Goal: Contribute content

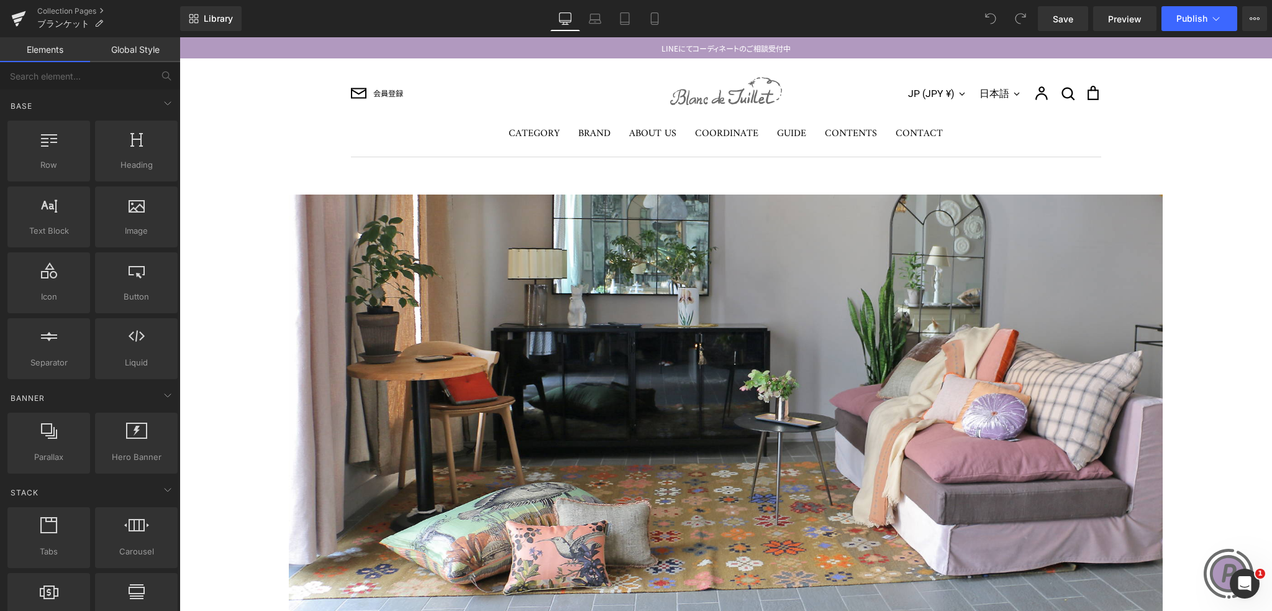
click at [1170, 136] on div "会員登録 JP (JPY ¥) [GEOGRAPHIC_DATA] (USD $) 台湾 (TWD $) 日本 (JPY ¥) 日本語 日本語" at bounding box center [726, 107] width 1093 height 98
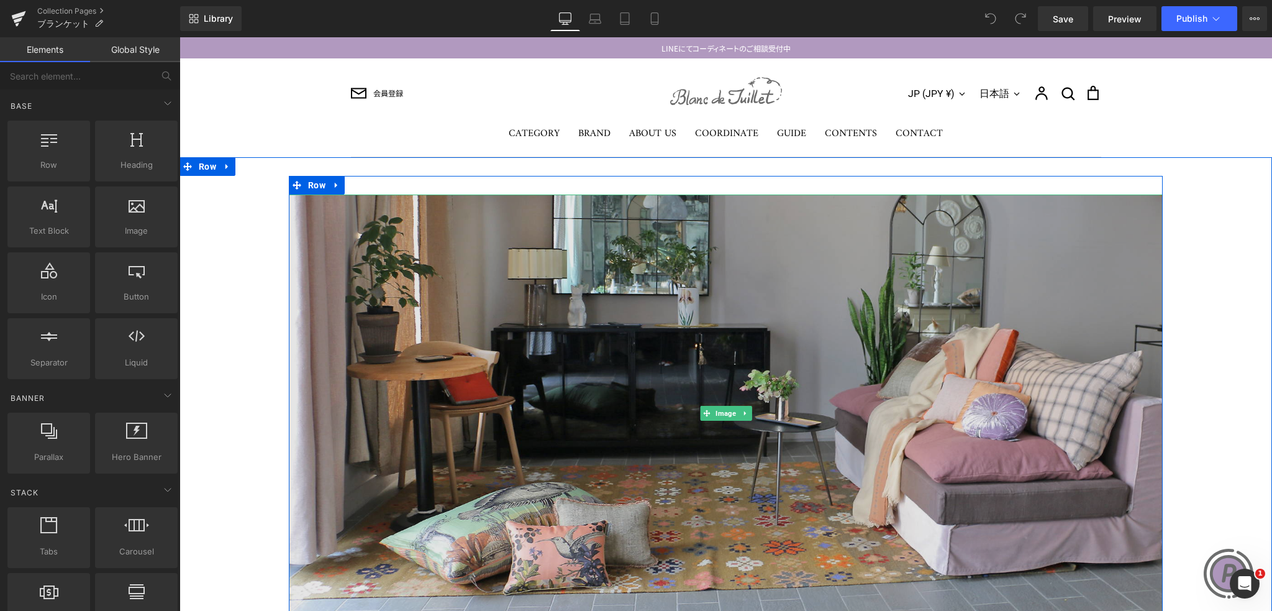
scroll to position [124, 0]
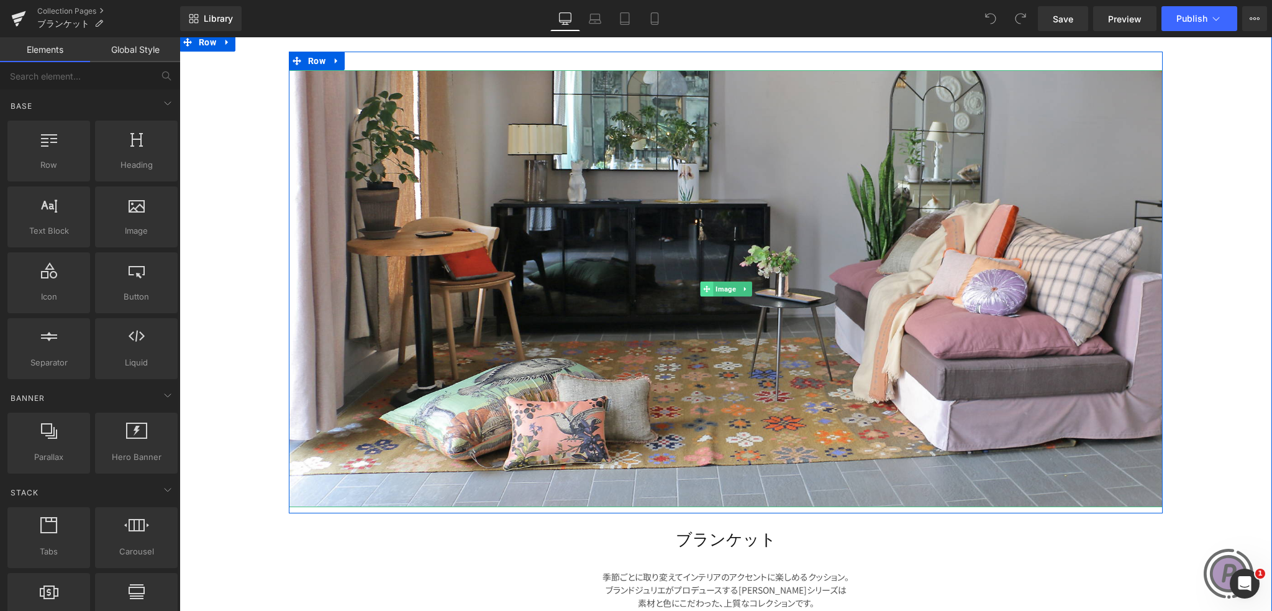
click at [700, 288] on span at bounding box center [706, 288] width 13 height 15
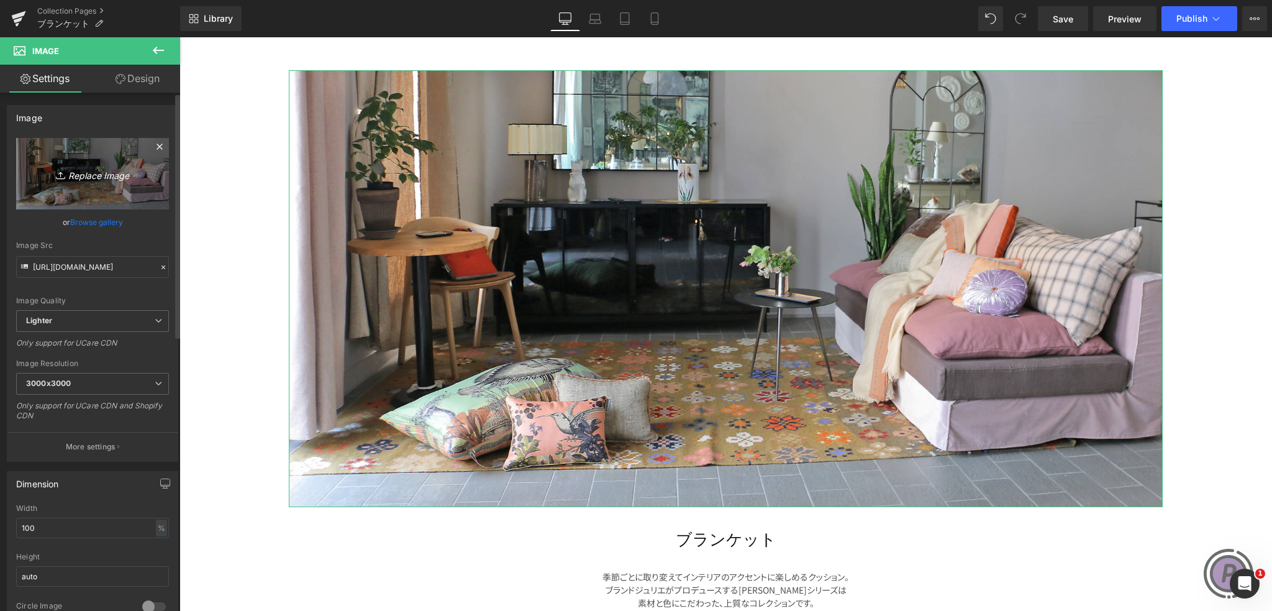
click at [91, 176] on icon "Replace Image" at bounding box center [92, 174] width 99 height 16
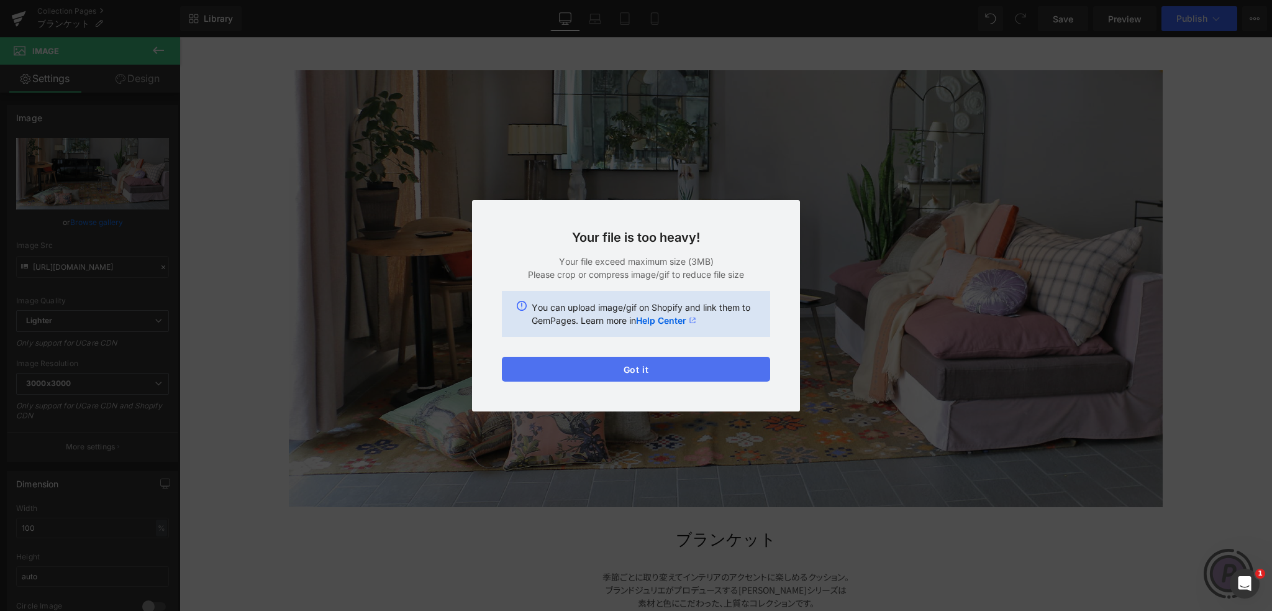
click at [701, 370] on button "Got it" at bounding box center [636, 369] width 268 height 25
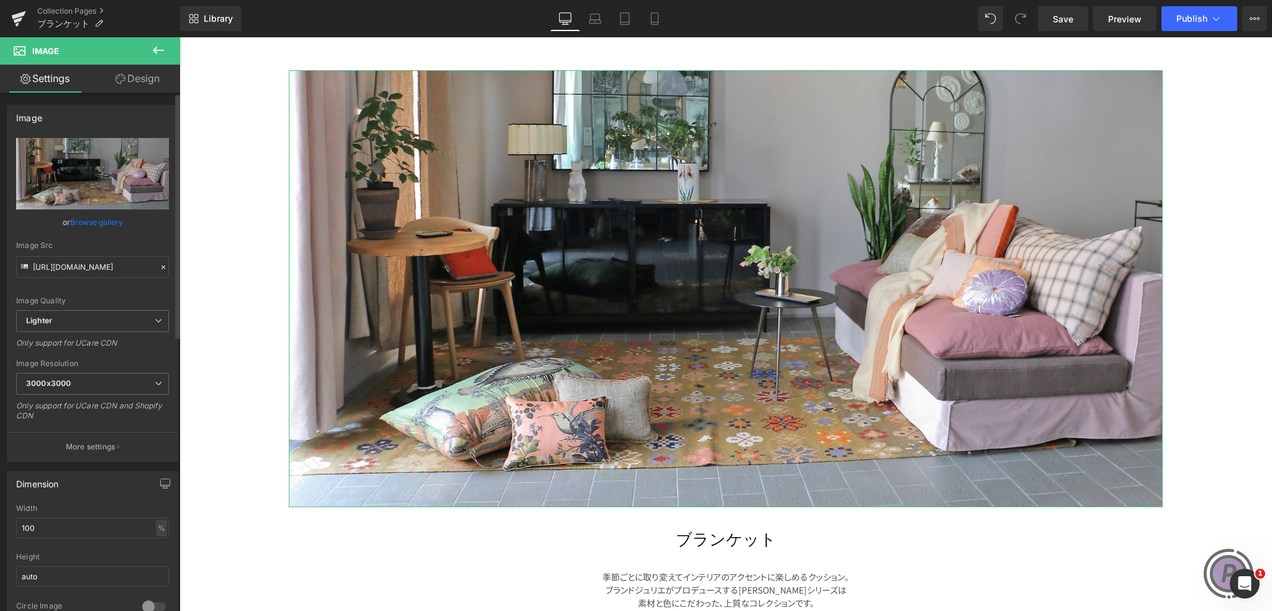
click at [97, 219] on link "Browse gallery" at bounding box center [96, 222] width 53 height 22
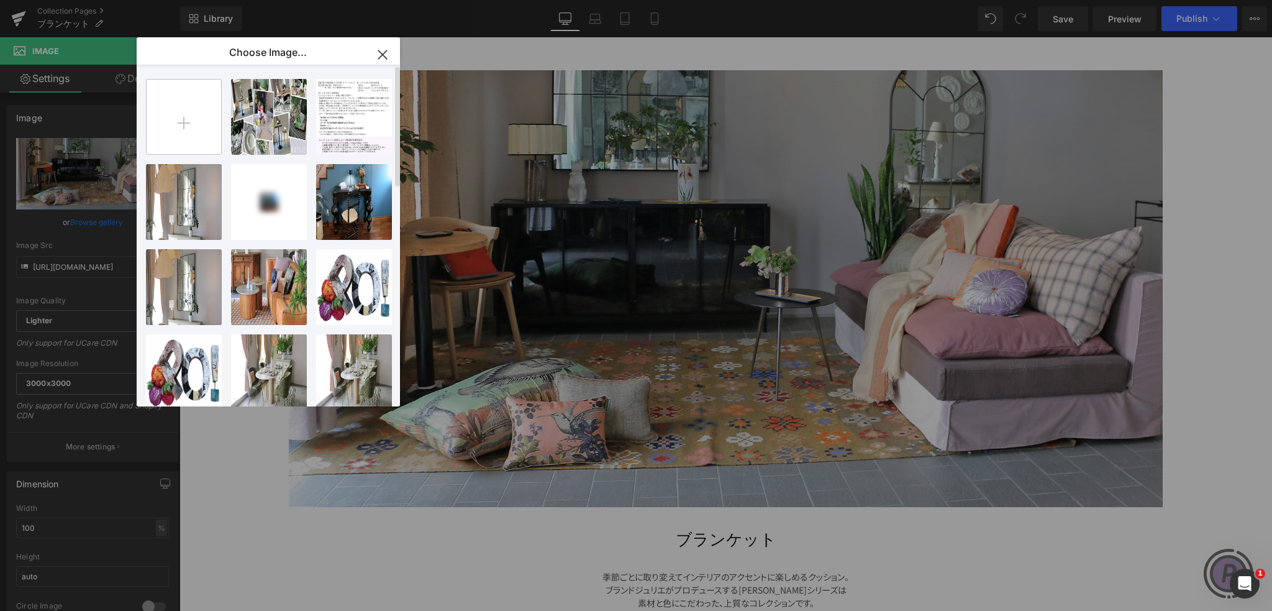
click at [178, 108] on input "file" at bounding box center [184, 117] width 75 height 75
type input "C:\fakepath\blanket.jpg"
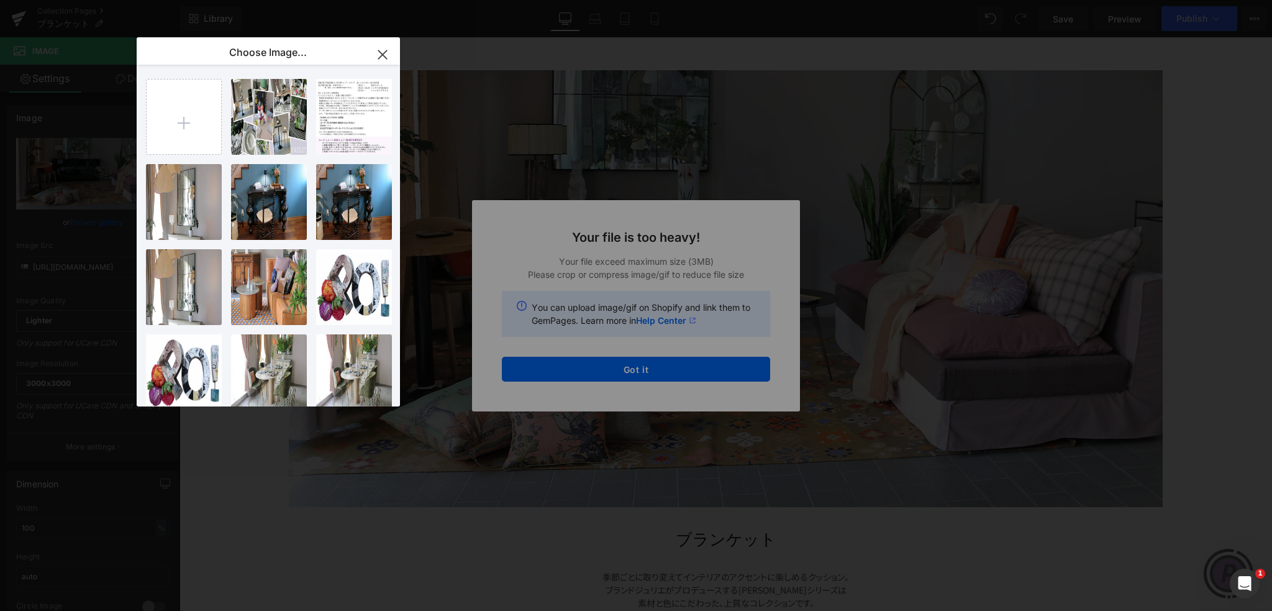
click at [380, 54] on icon "button" at bounding box center [383, 55] width 20 height 20
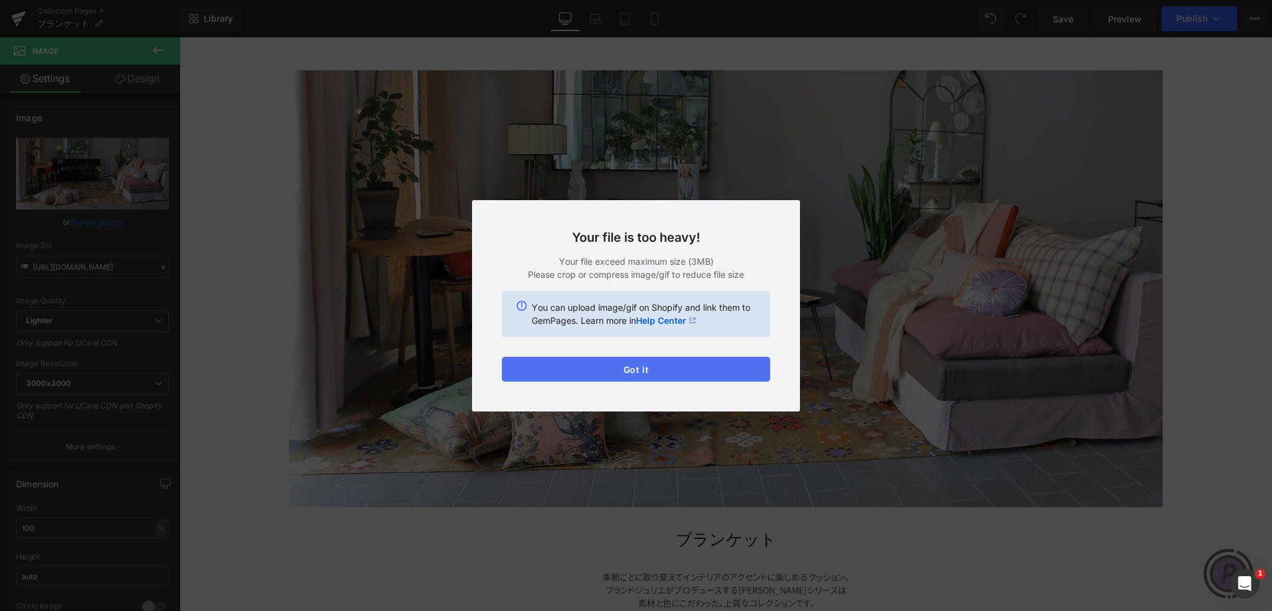
click at [659, 373] on button "Got it" at bounding box center [636, 369] width 268 height 25
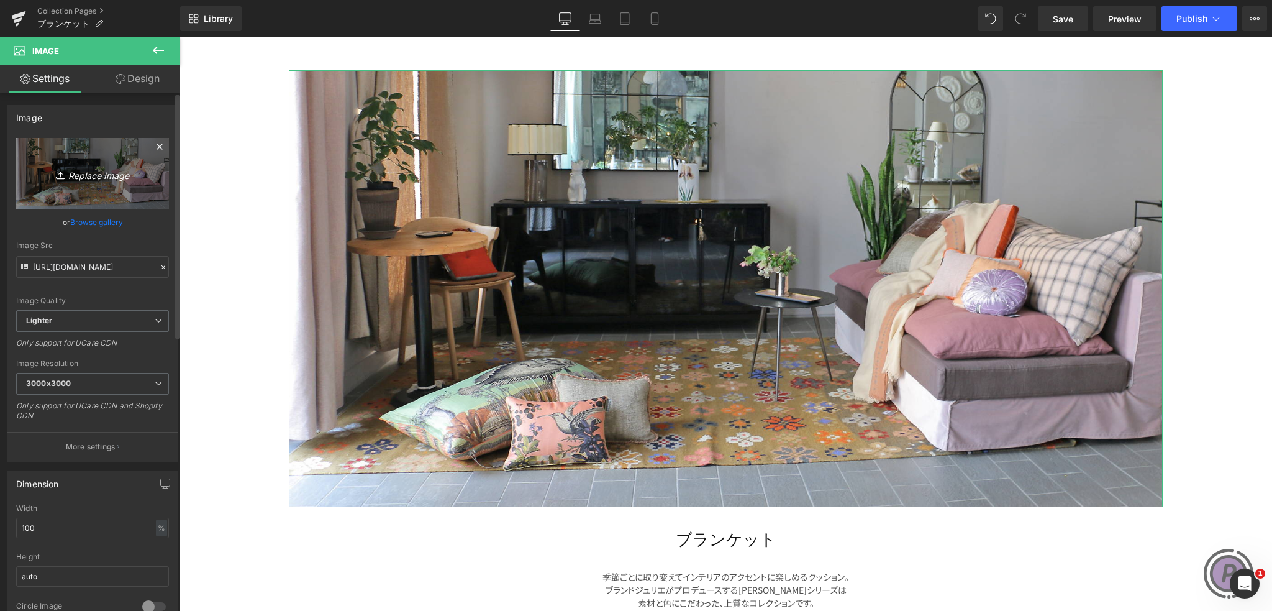
click at [82, 171] on icon "Replace Image" at bounding box center [92, 174] width 99 height 16
type input "C:\fakepath\blanket (1).jpg"
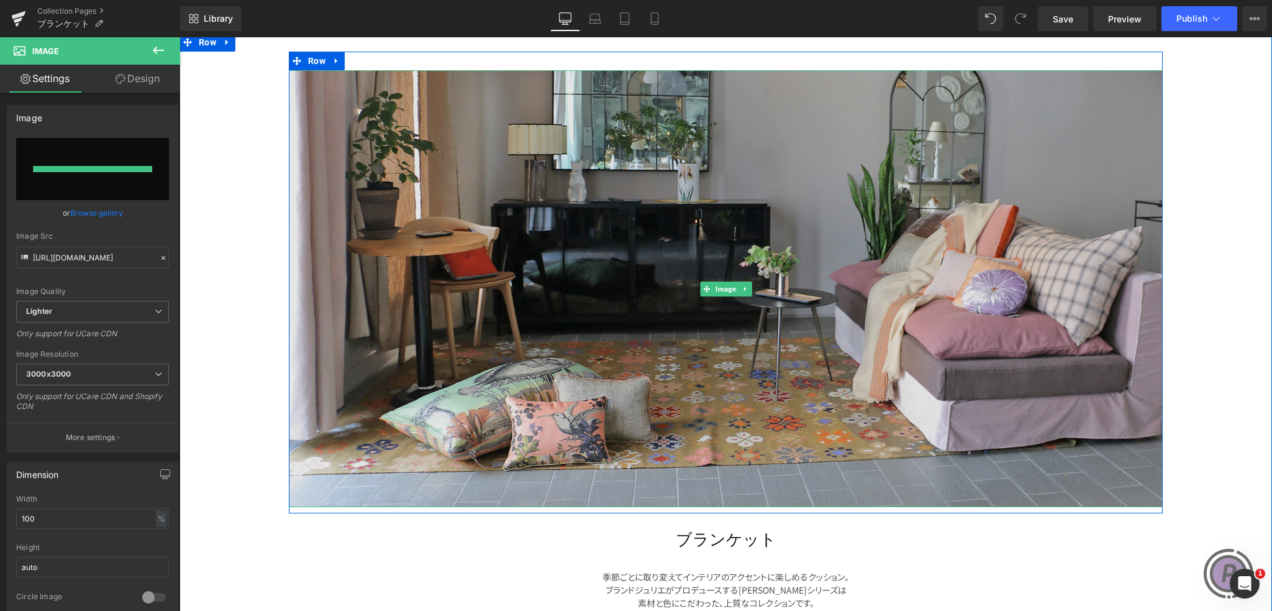
type input "[URL][DOMAIN_NAME]"
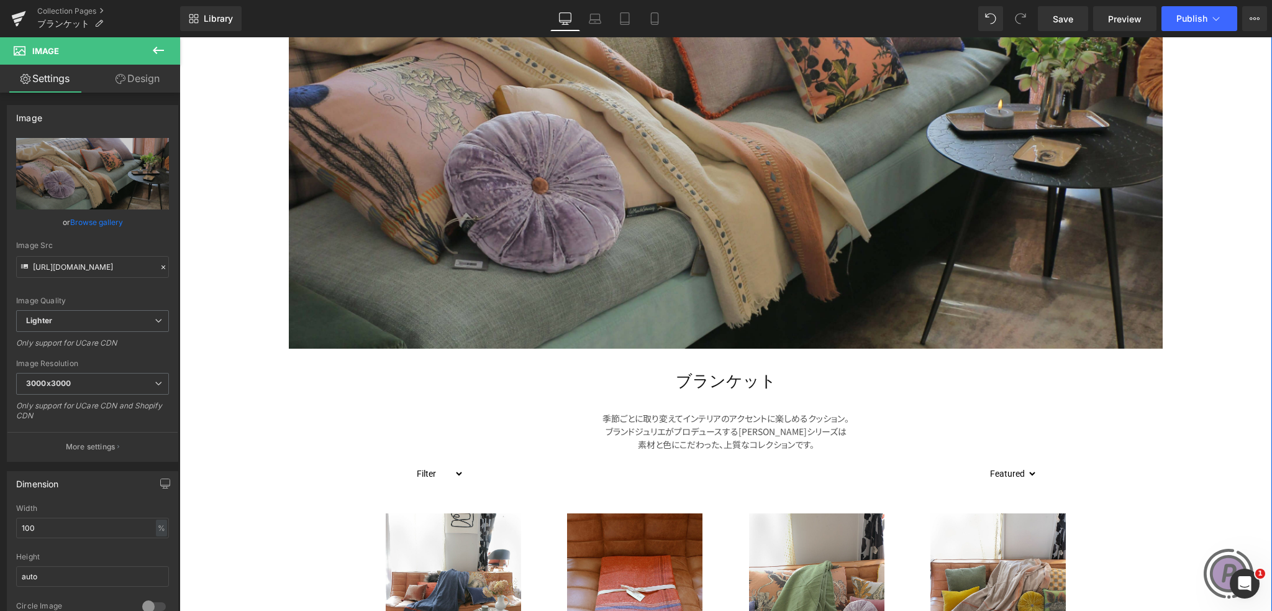
scroll to position [311, 0]
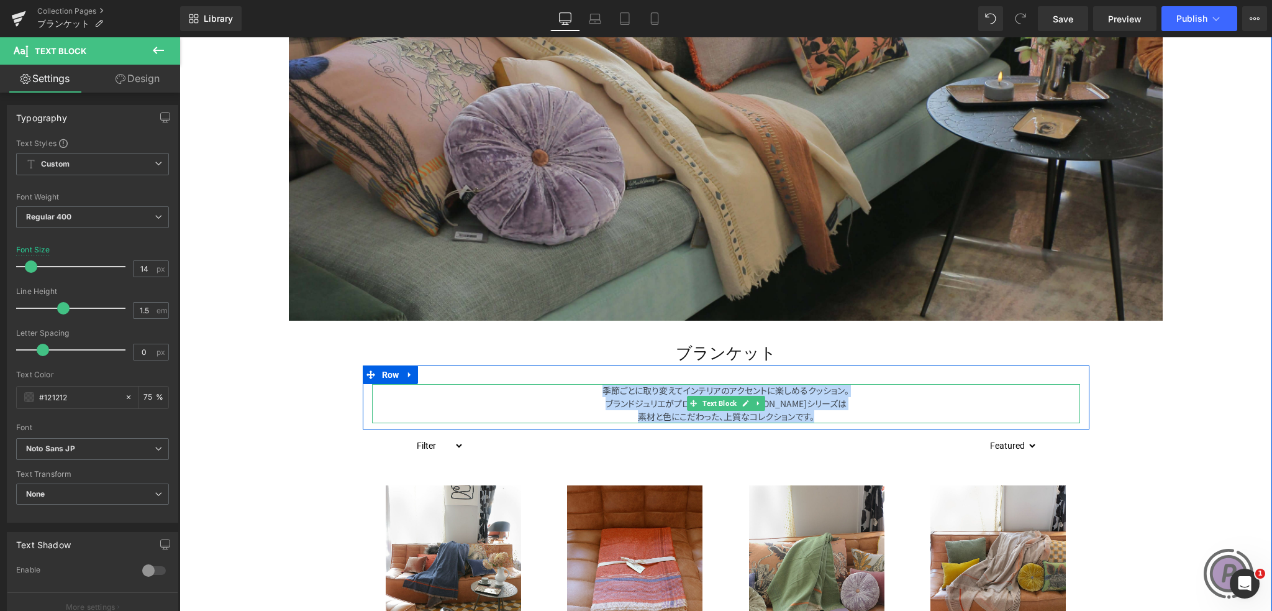
drag, startPoint x: 599, startPoint y: 390, endPoint x: 872, endPoint y: 415, distance: 274.6
click at [872, 415] on div "季節ごとに取り変えてインテリアのアクセントに楽しめるクッション。 ブランドジュリエがプロデュースするフレンチ[PERSON_NAME]シリーズは 素材と色にこ…" at bounding box center [726, 403] width 708 height 39
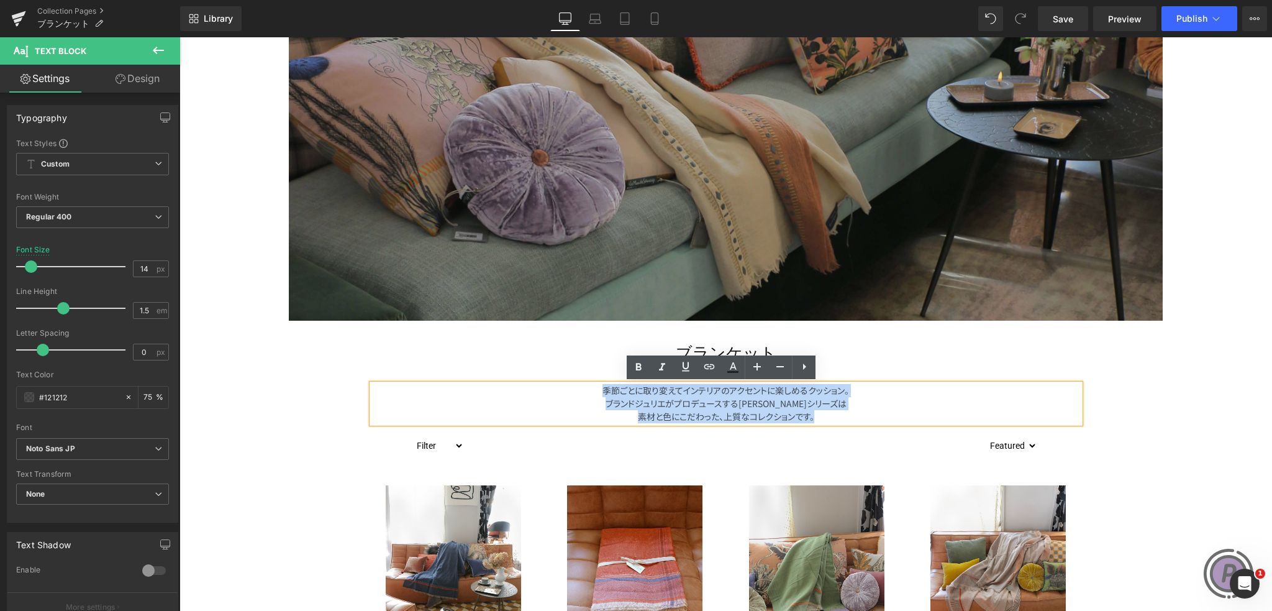
copy div "季節ごとに取り変えてインテリアのアクセントに楽しめるクッション。 ブランドジュリエがプロデュースするフレンチ[PERSON_NAME]シリーズは 素材と色にこ…"
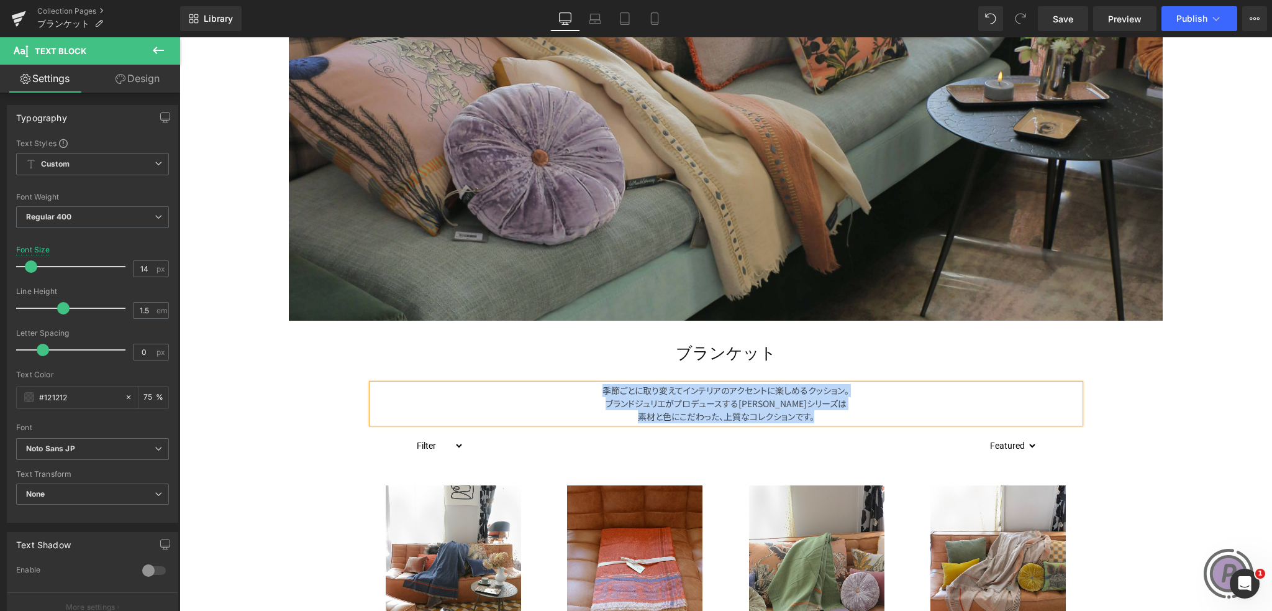
click at [888, 401] on p "ブランドジュリエがプロデュースする[PERSON_NAME]シリーズは" at bounding box center [726, 403] width 708 height 13
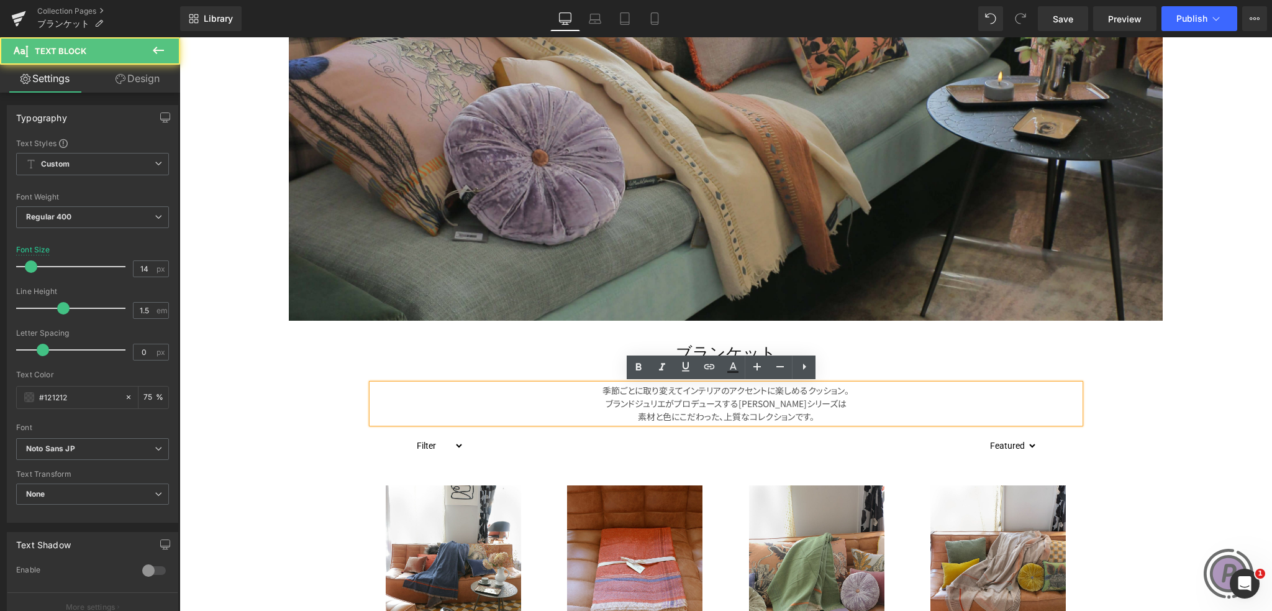
click at [865, 413] on p "素材と色にこだわった、上質なコレクションです。" at bounding box center [726, 416] width 708 height 13
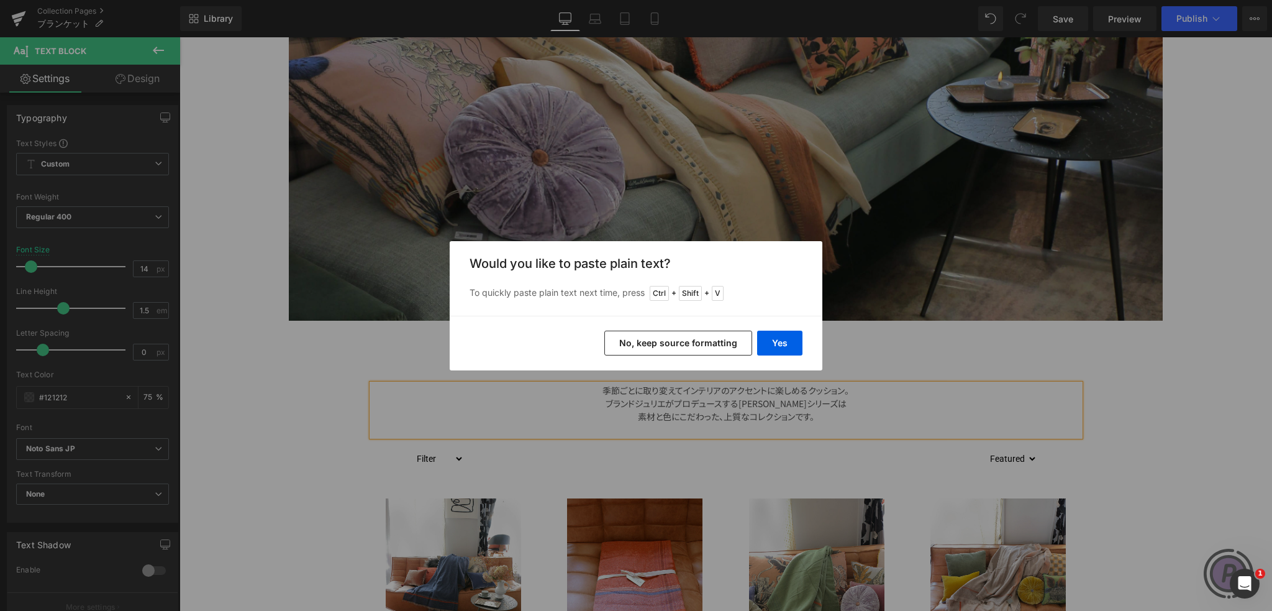
click at [736, 337] on button "No, keep source formatting" at bounding box center [679, 343] width 148 height 25
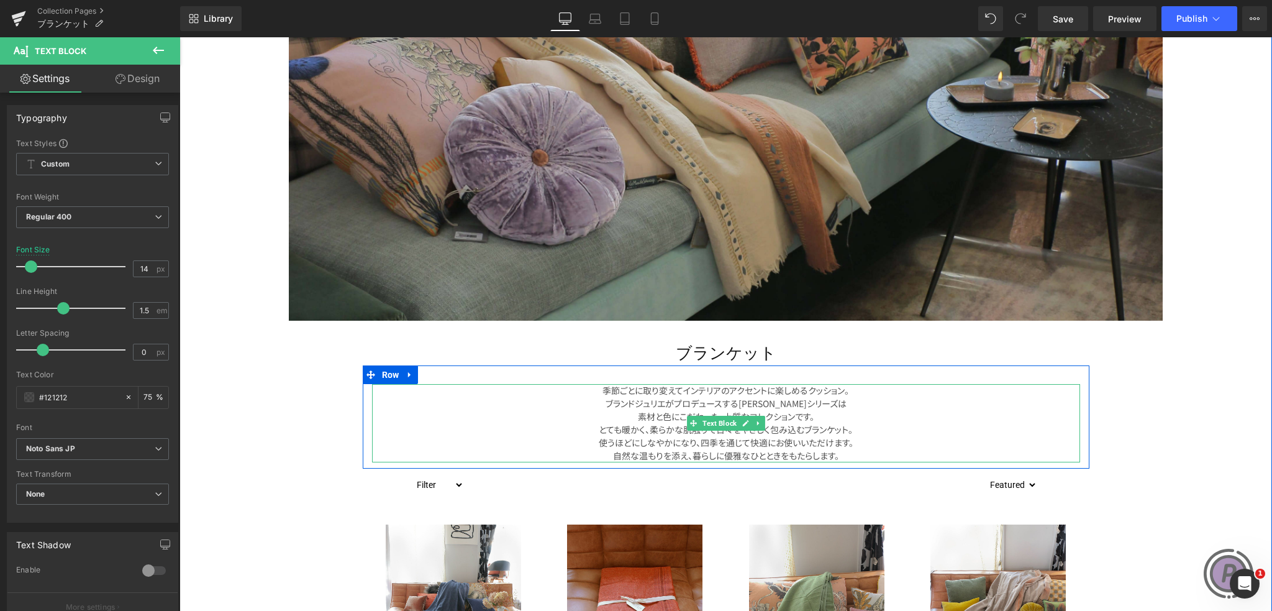
click at [850, 419] on p "素材と色にこだわった、上質なコレクションです。" at bounding box center [726, 416] width 708 height 13
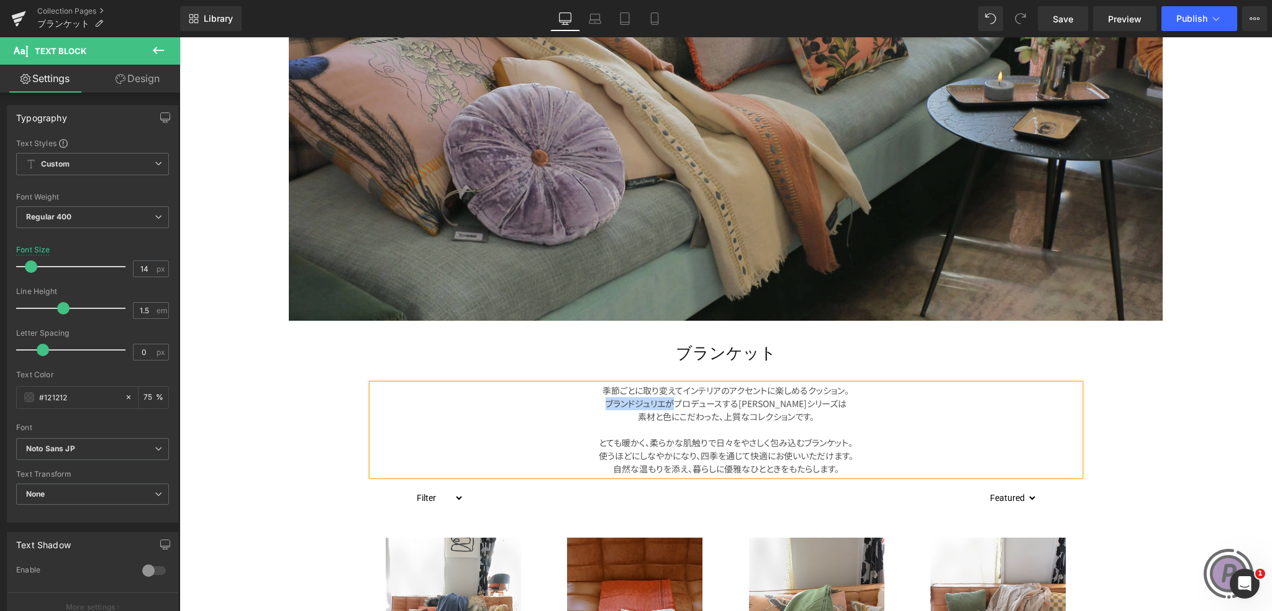
drag, startPoint x: 649, startPoint y: 403, endPoint x: 582, endPoint y: 401, distance: 67.7
click at [582, 401] on p "ブランドジュリエがプロデュースする[PERSON_NAME]シリーズは" at bounding box center [726, 403] width 708 height 13
copy p "ブランドジュリエが"
click at [726, 453] on p "とても暖かく、柔らかな肌触りで日々をやさしく包み込むブランケット。 使うほどにしなやかになり、四季を通じて快適にお使いいただけます。 自然な温もりを添え、暮ら…" at bounding box center [726, 455] width 708 height 39
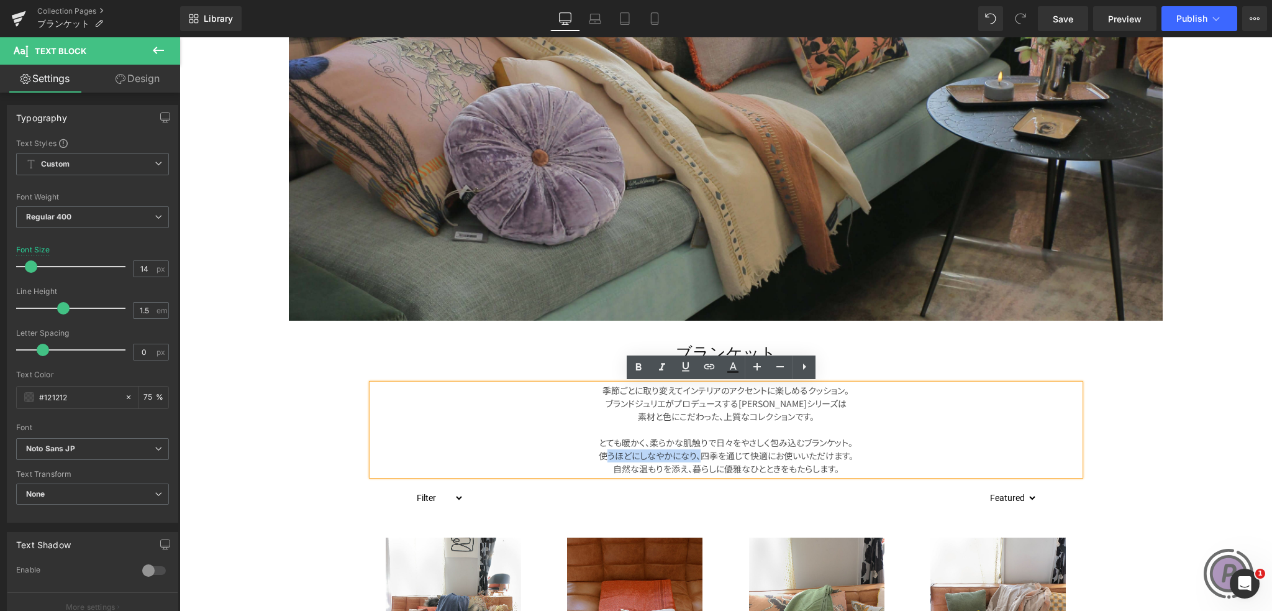
drag, startPoint x: 691, startPoint y: 455, endPoint x: 592, endPoint y: 459, distance: 98.9
click at [592, 459] on p "とても暖かく、柔らかな肌触りで日々をやさしく包み込むブランケット。 使うほどにしなやかになり、四季を通じて快適にお使いいただけます。 自然な温もりを添え、暮ら…" at bounding box center [726, 455] width 708 height 39
click at [586, 454] on p "とても暖かく、柔らかな肌触りで日々をやさしく包み込むブランケット。 使うほどにしなやかになり、四季を通じて快適にお使いいただけます。 自然な温もりを添え、暮ら…" at bounding box center [726, 455] width 708 height 39
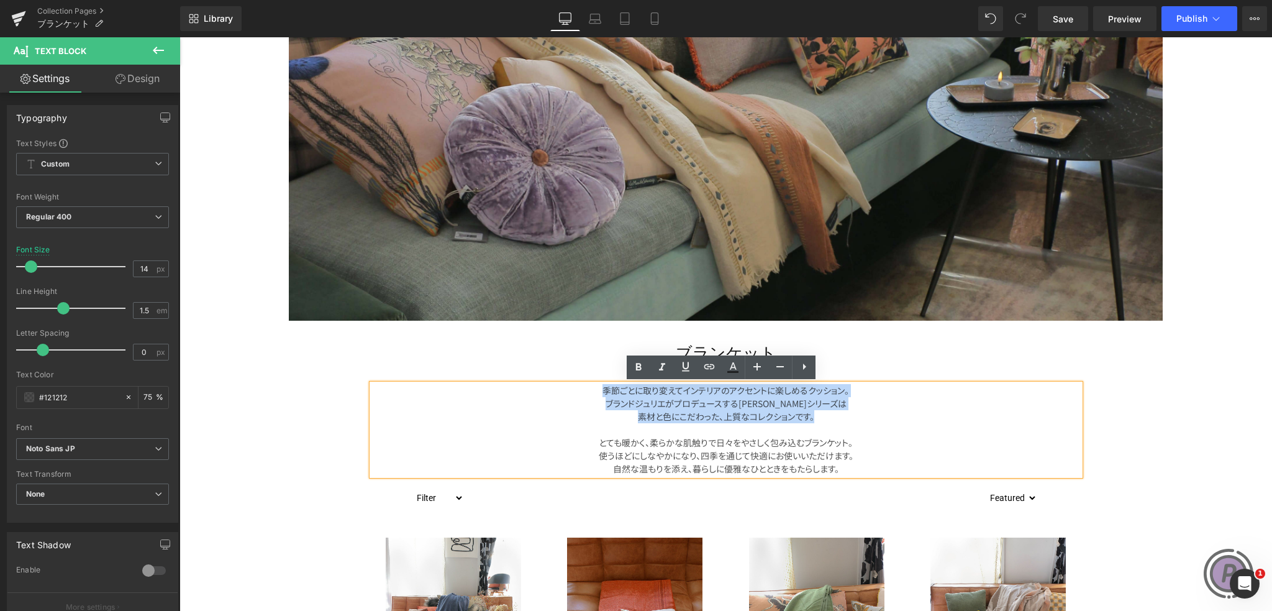
drag, startPoint x: 813, startPoint y: 414, endPoint x: 595, endPoint y: 396, distance: 218.8
click at [595, 396] on div "季節ごとに取り変えてインテリアのアクセントに楽しめるクッション。 ブランドジュリエがプロデュースするフレンチ[PERSON_NAME]シリーズは 素材と色にこ…" at bounding box center [726, 429] width 708 height 91
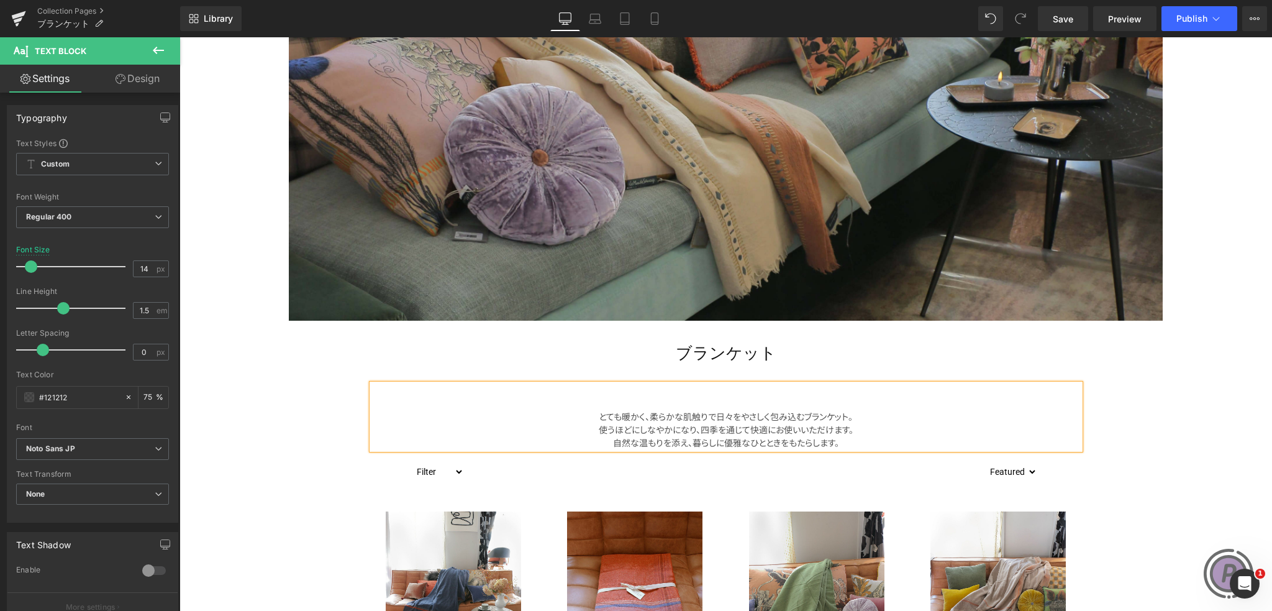
click at [595, 417] on p "とても暖かく、柔らかな肌触りで日々をやさしく包み込むブランケット。 使うほどにしなやかになり、四季を通じて快適にお使いいただけます。 自然な温もりを添え、暮ら…" at bounding box center [726, 429] width 708 height 39
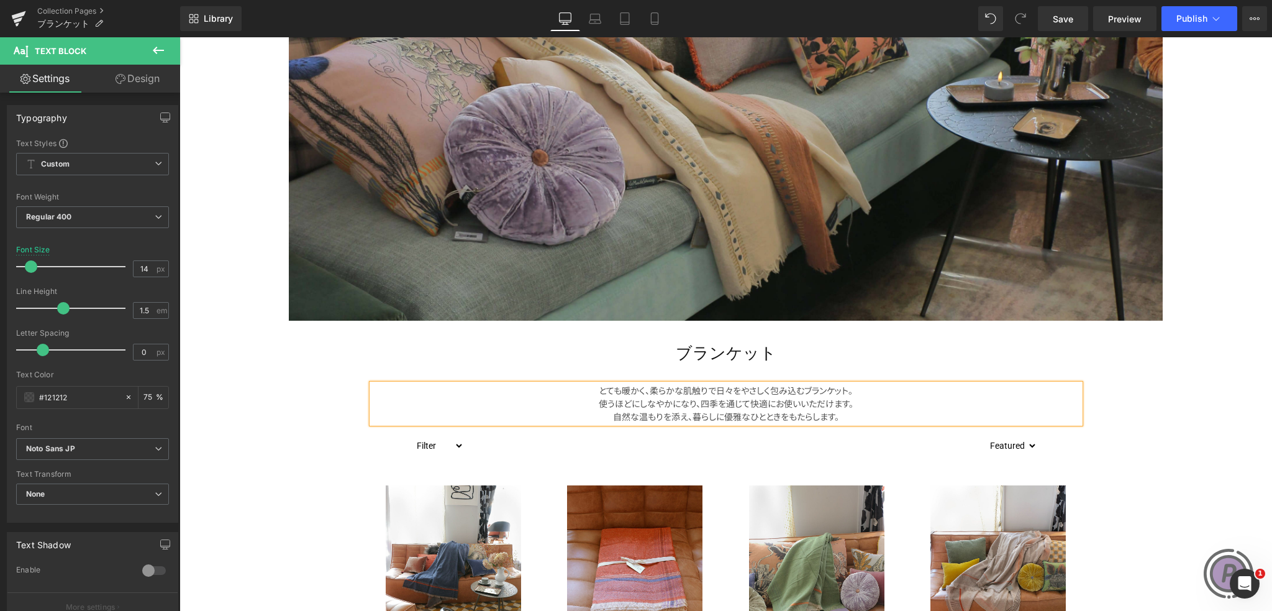
click at [637, 390] on span "とても暖かく、柔らかな肌触りで日々をやさしく包み込むブランケット。" at bounding box center [726, 390] width 254 height 12
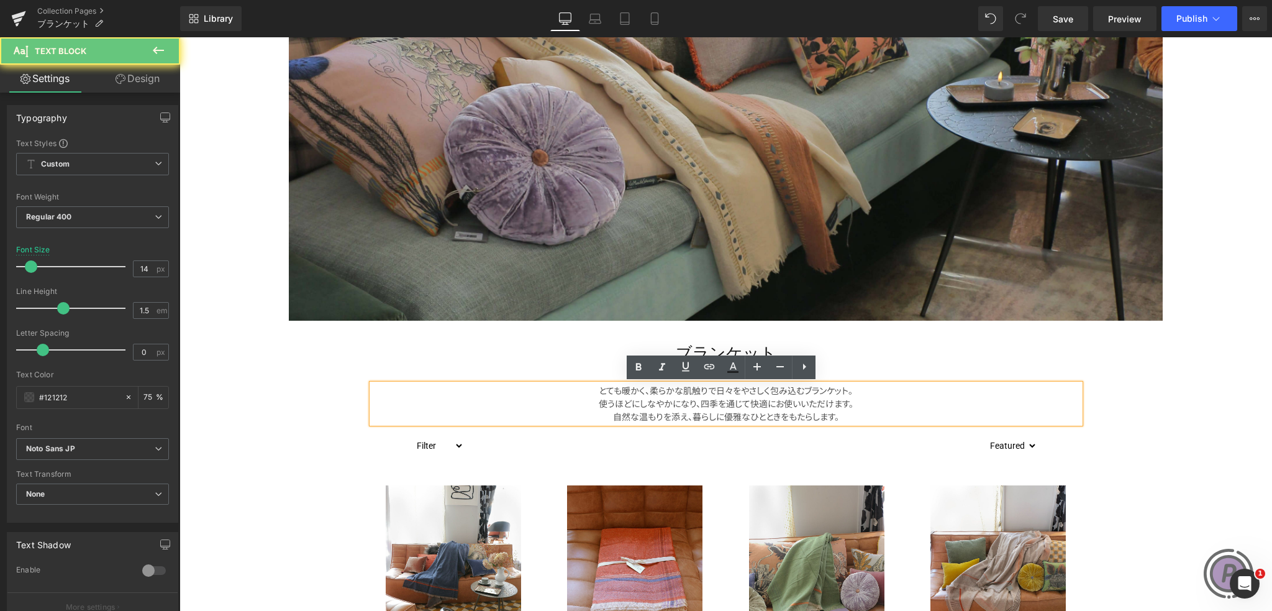
click at [642, 390] on span "とても暖かく、柔らかな肌触りで日々をやさしく包み込むブランケット。" at bounding box center [726, 390] width 254 height 12
click at [644, 390] on span "とても暖かく、柔らかな肌触りで日々をやさしく包み込むブランケット。" at bounding box center [726, 390] width 254 height 12
click at [615, 390] on span "とても暖かく、柔らかな肌触りで日々をやさしく包み込むブランケット。" at bounding box center [726, 390] width 254 height 12
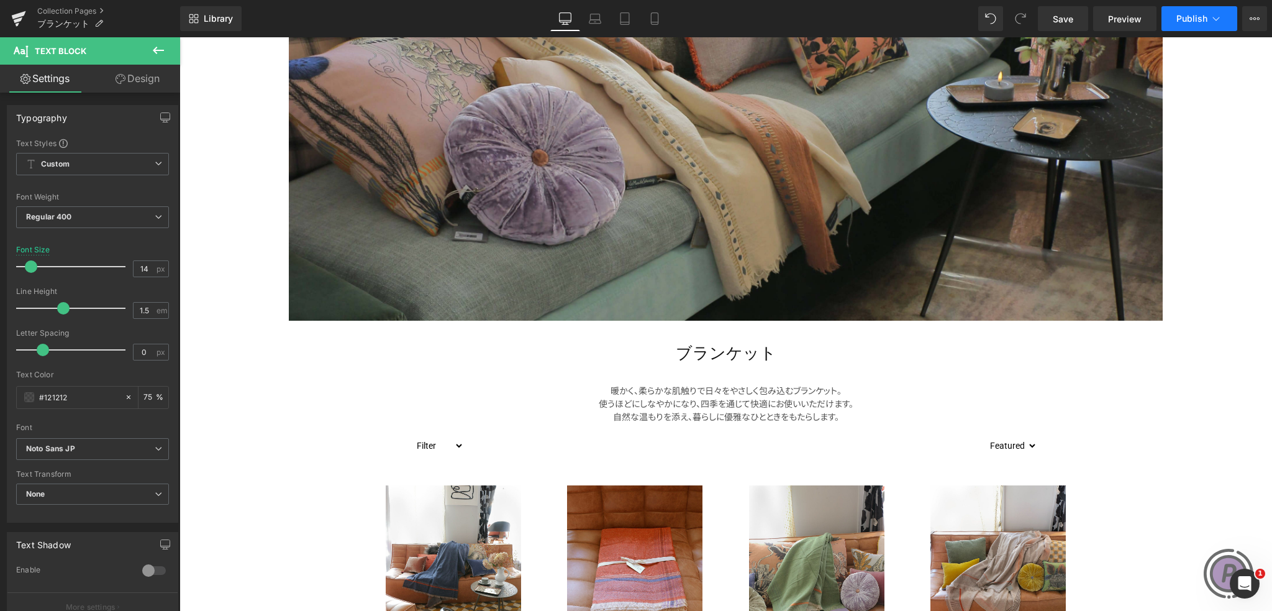
click at [1195, 19] on span "Publish" at bounding box center [1192, 19] width 31 height 10
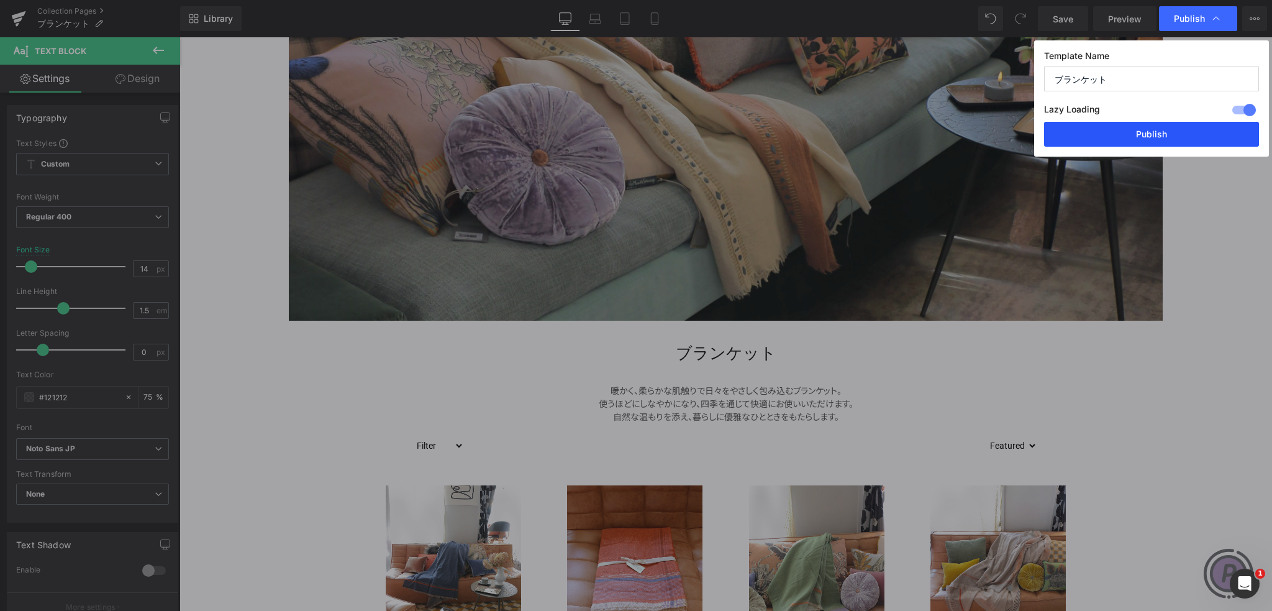
drag, startPoint x: 1191, startPoint y: 132, endPoint x: 554, endPoint y: 189, distance: 640.0
click at [1191, 132] on button "Publish" at bounding box center [1151, 134] width 215 height 25
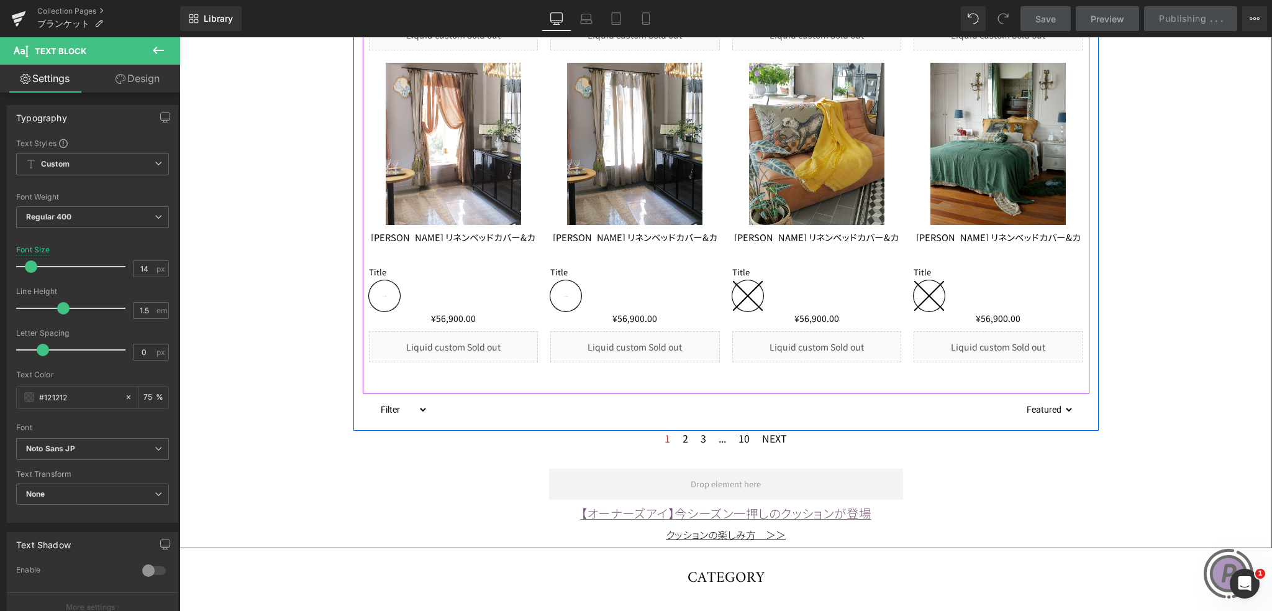
scroll to position [2672, 0]
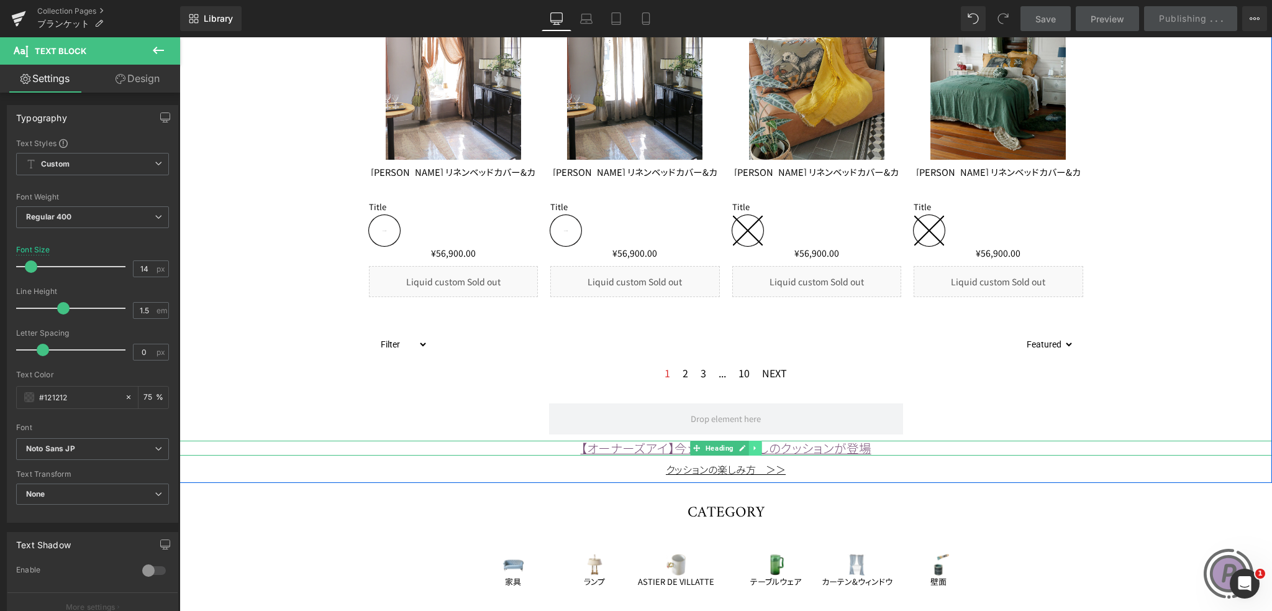
click at [749, 447] on link at bounding box center [755, 447] width 13 height 15
click at [759, 446] on icon at bounding box center [762, 447] width 7 height 7
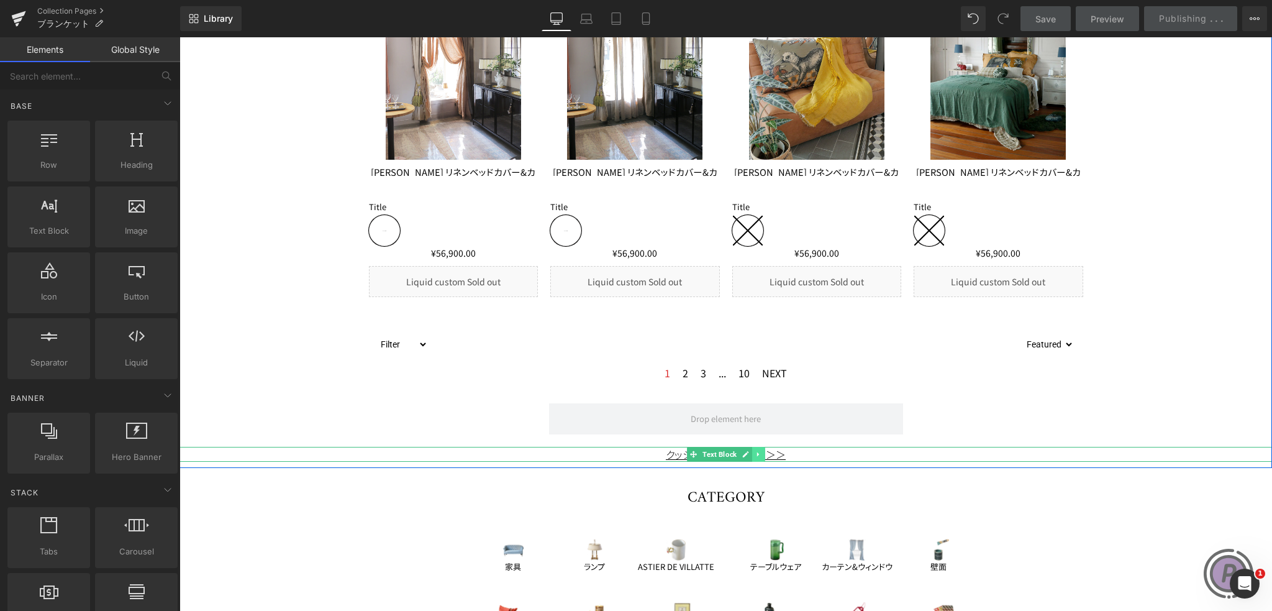
click at [755, 454] on icon at bounding box center [758, 453] width 7 height 7
click at [762, 454] on icon at bounding box center [765, 453] width 7 height 7
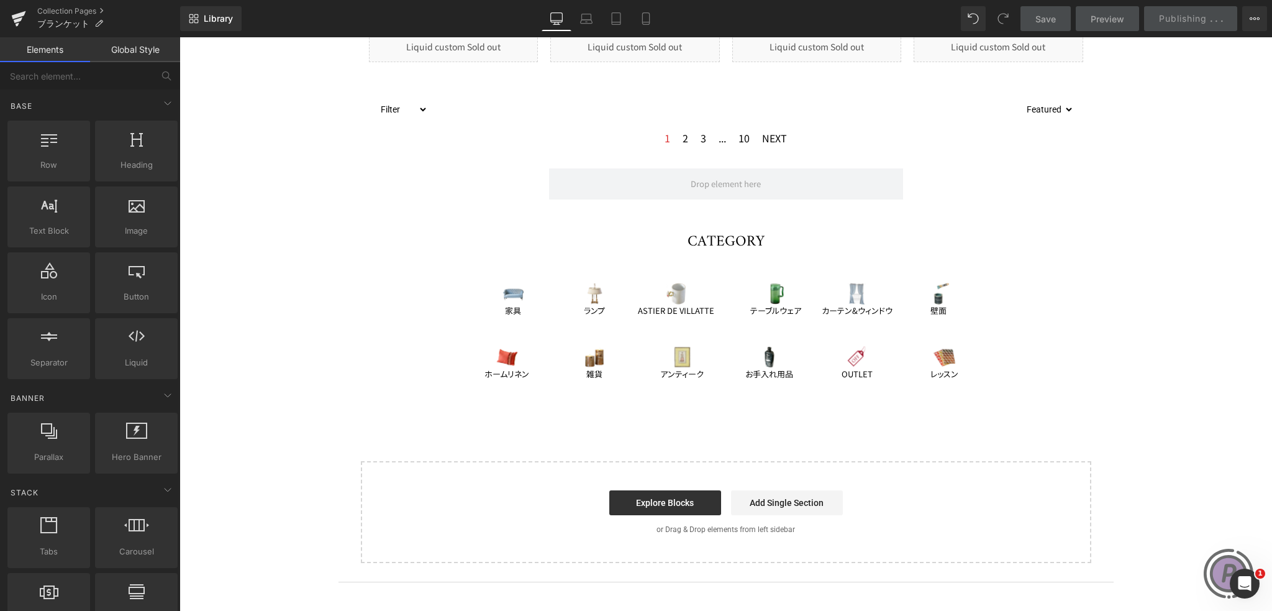
scroll to position [2858, 0]
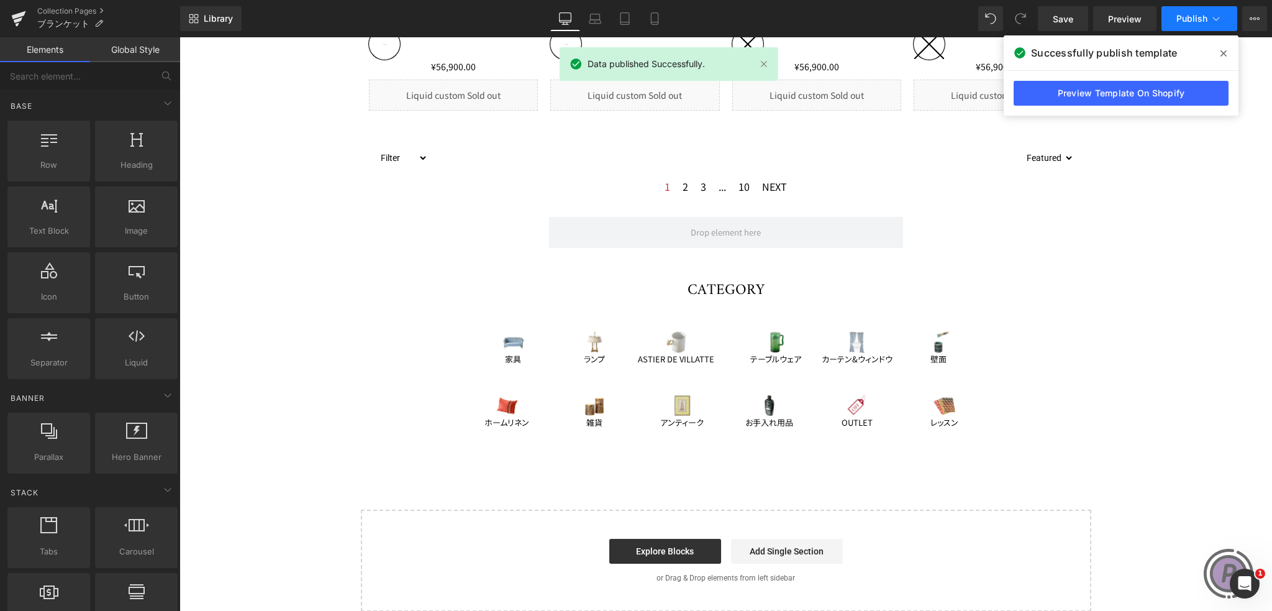
click at [1193, 16] on span "Publish" at bounding box center [1192, 19] width 31 height 10
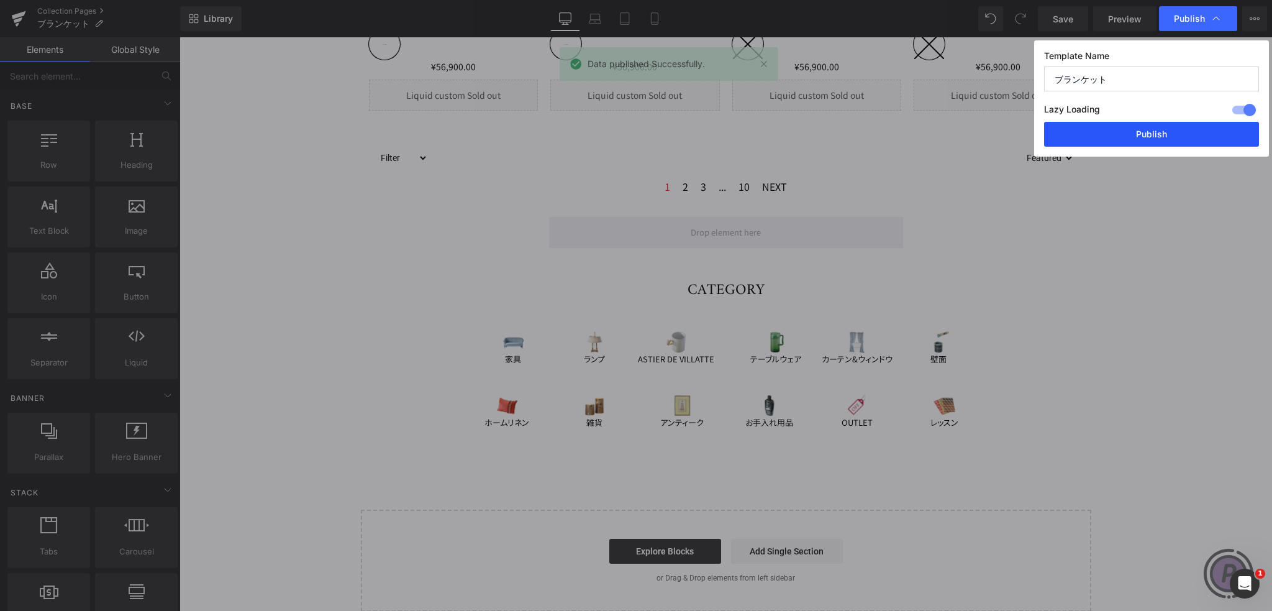
click at [1151, 140] on button "Publish" at bounding box center [1151, 134] width 215 height 25
